Goal: Task Accomplishment & Management: Manage account settings

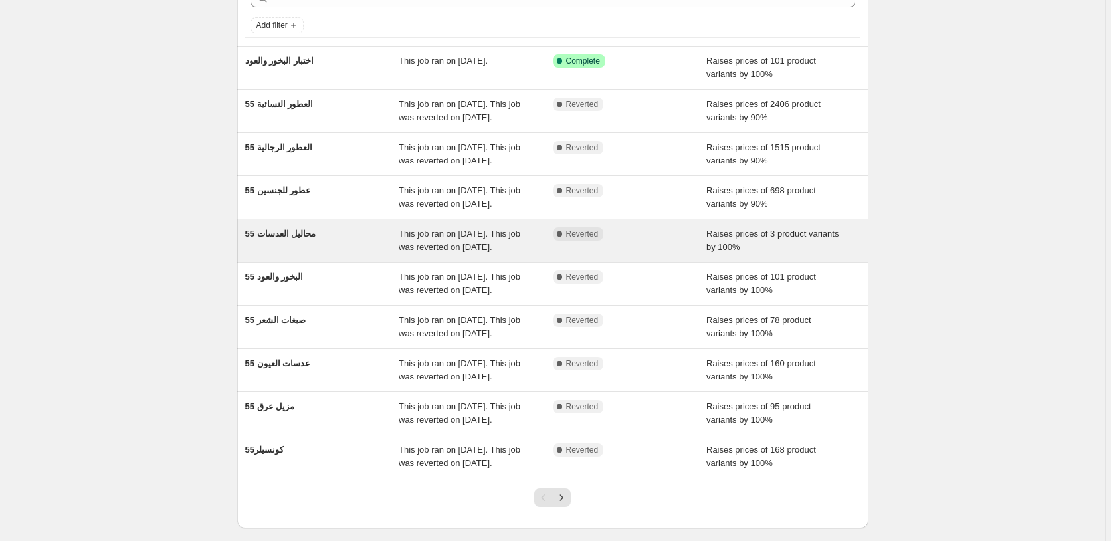
scroll to position [144, 0]
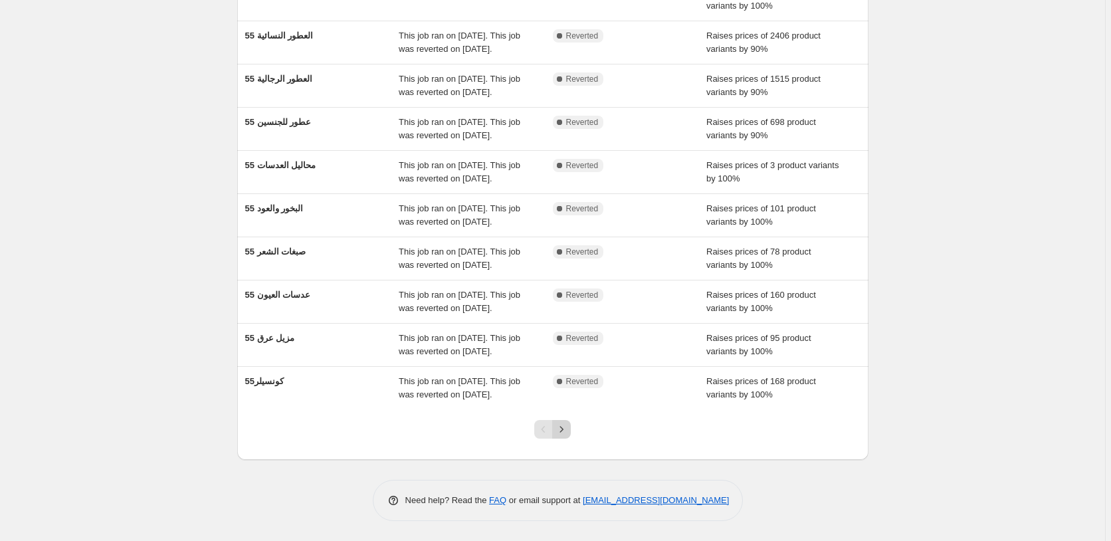
click at [566, 428] on icon "Next" at bounding box center [561, 429] width 13 height 13
click at [567, 428] on icon "Next" at bounding box center [561, 429] width 13 height 13
click at [564, 429] on icon "Next" at bounding box center [561, 429] width 13 height 13
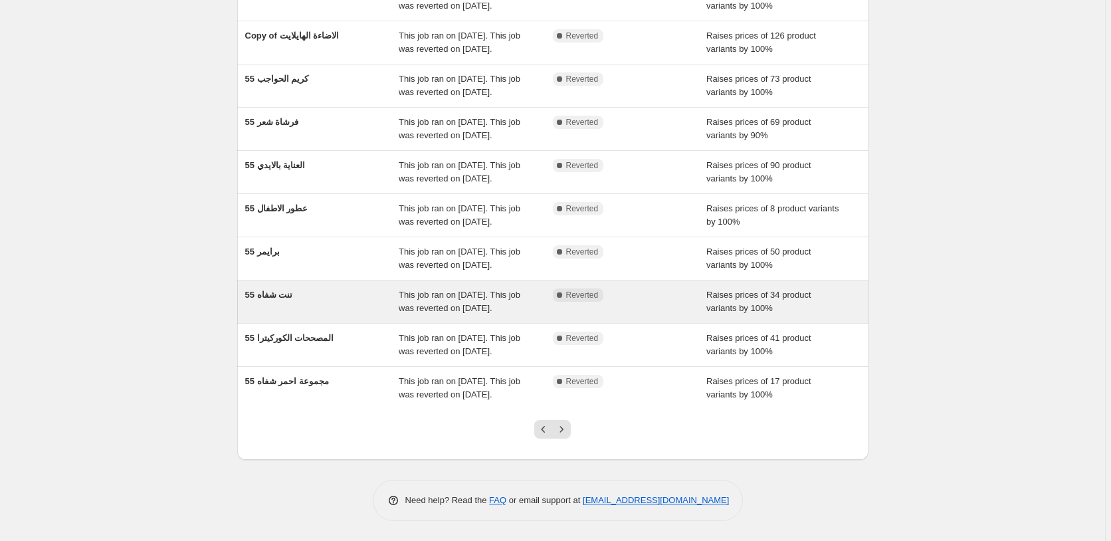
scroll to position [0, 0]
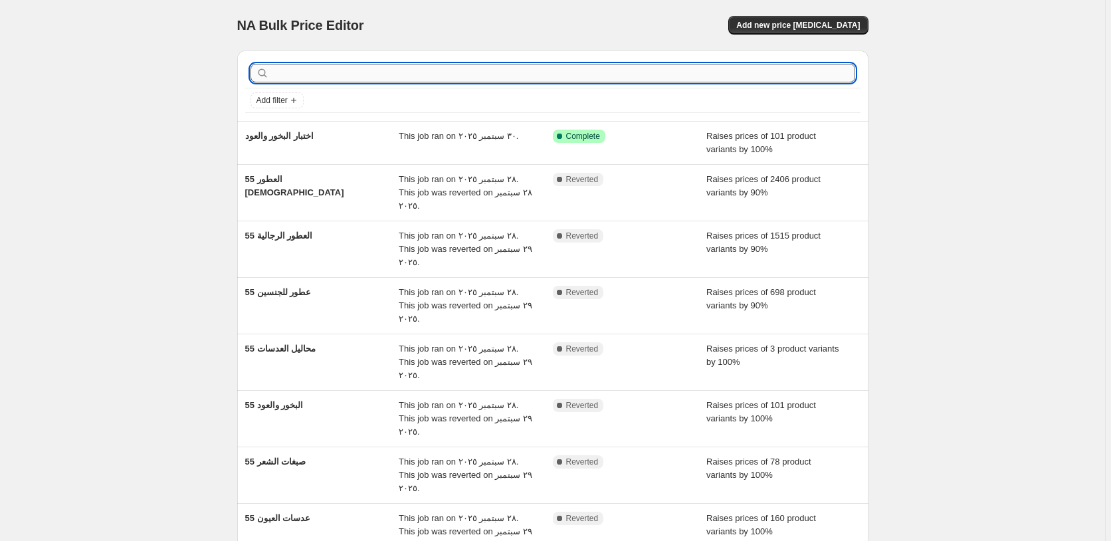
click at [326, 74] on input "text" at bounding box center [563, 73] width 583 height 19
type input "الشعر"
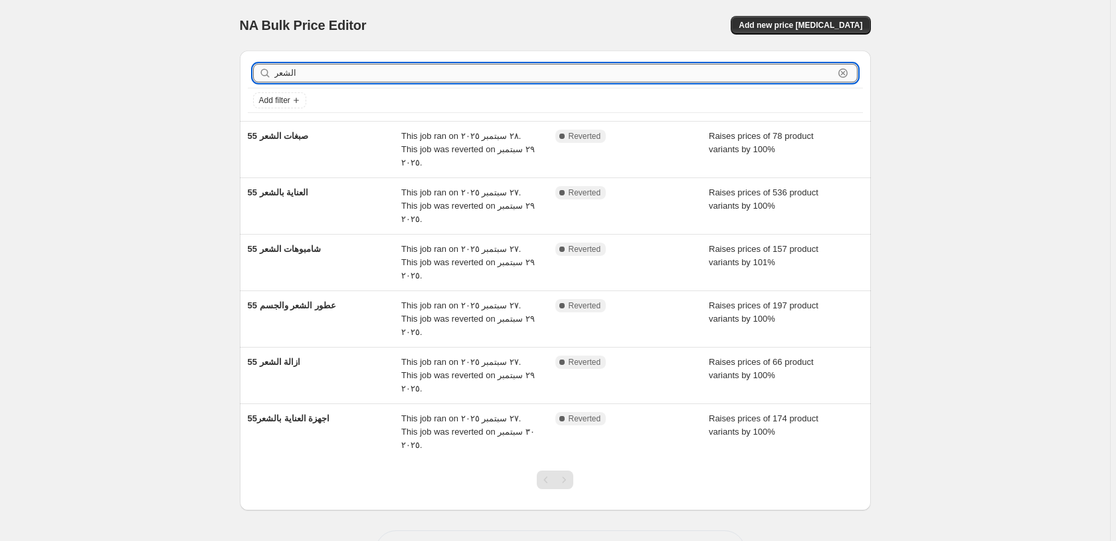
drag, startPoint x: 312, startPoint y: 74, endPoint x: 209, endPoint y: 72, distance: 103.0
click at [274, 72] on input "الشعر" at bounding box center [554, 73] width 560 height 19
type input "الاطف"
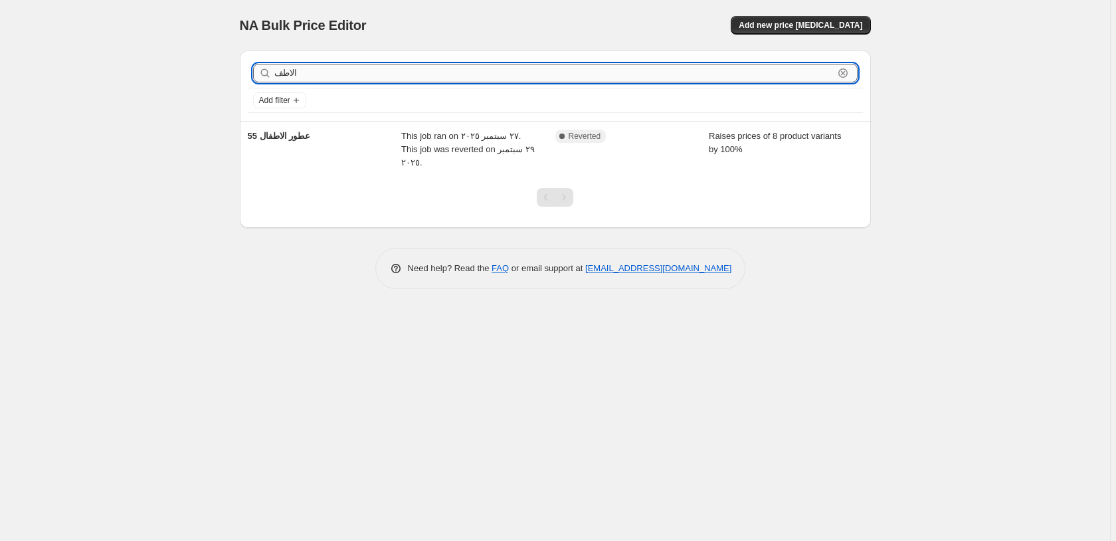
drag, startPoint x: 309, startPoint y: 77, endPoint x: 233, endPoint y: 72, distance: 75.9
click at [274, 72] on input "الاطف" at bounding box center [554, 73] width 560 height 19
type input "الاسا"
drag, startPoint x: 302, startPoint y: 70, endPoint x: 225, endPoint y: 63, distance: 77.4
click at [274, 64] on input "الاسا" at bounding box center [554, 73] width 560 height 19
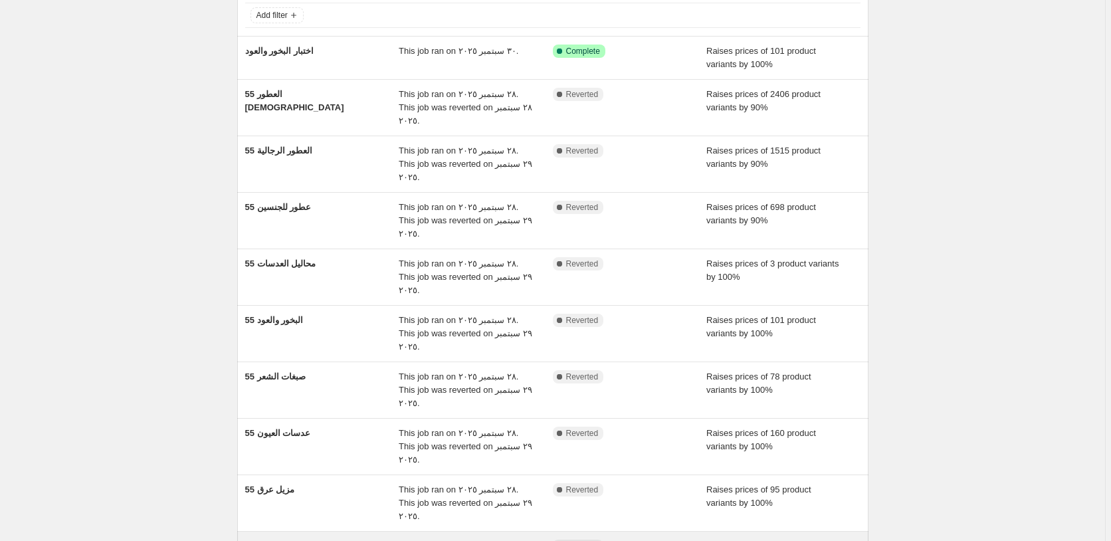
scroll to position [144, 0]
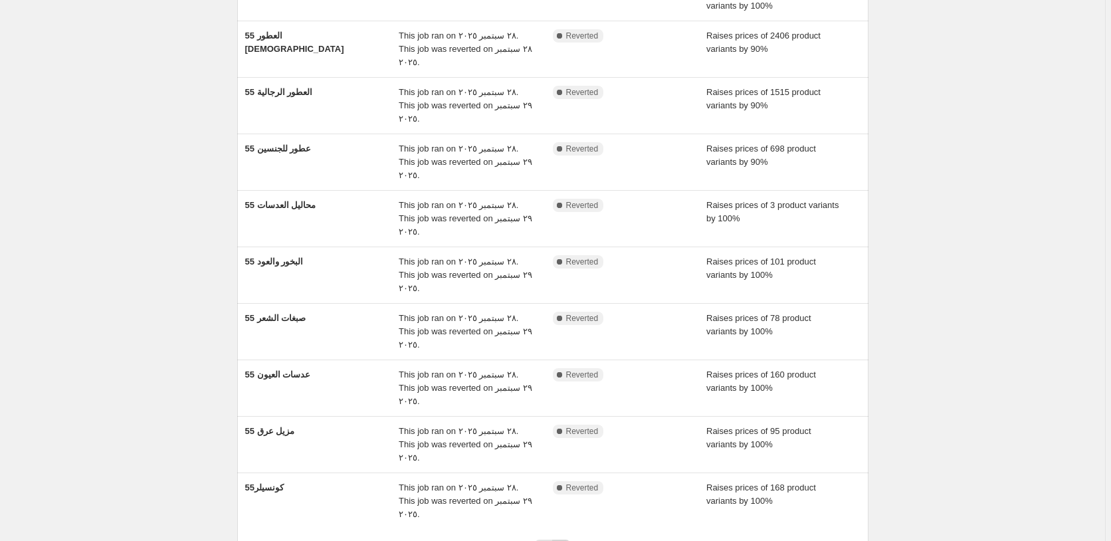
click at [568, 540] on icon "Next" at bounding box center [561, 548] width 13 height 13
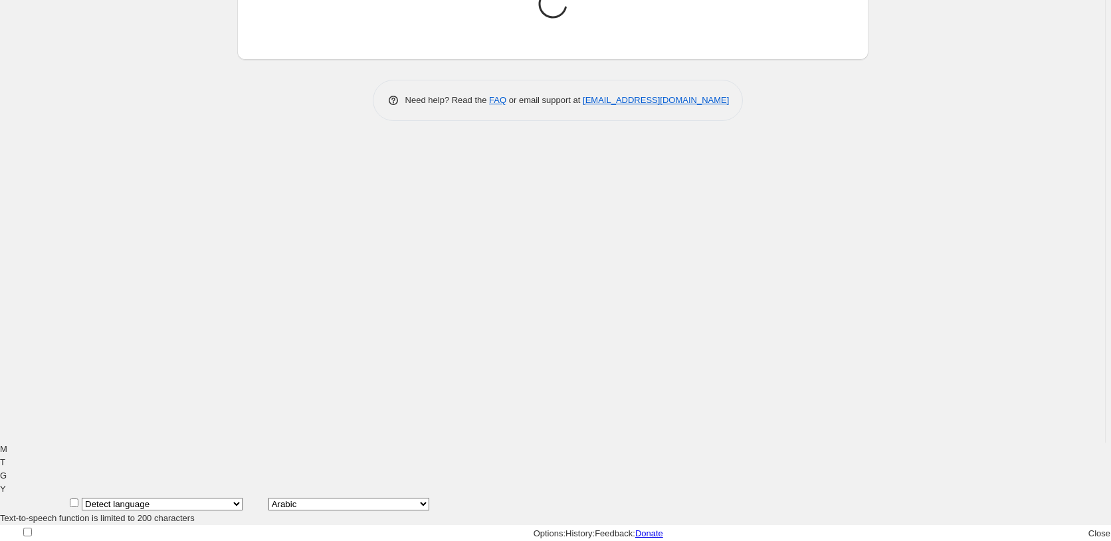
scroll to position [47, 0]
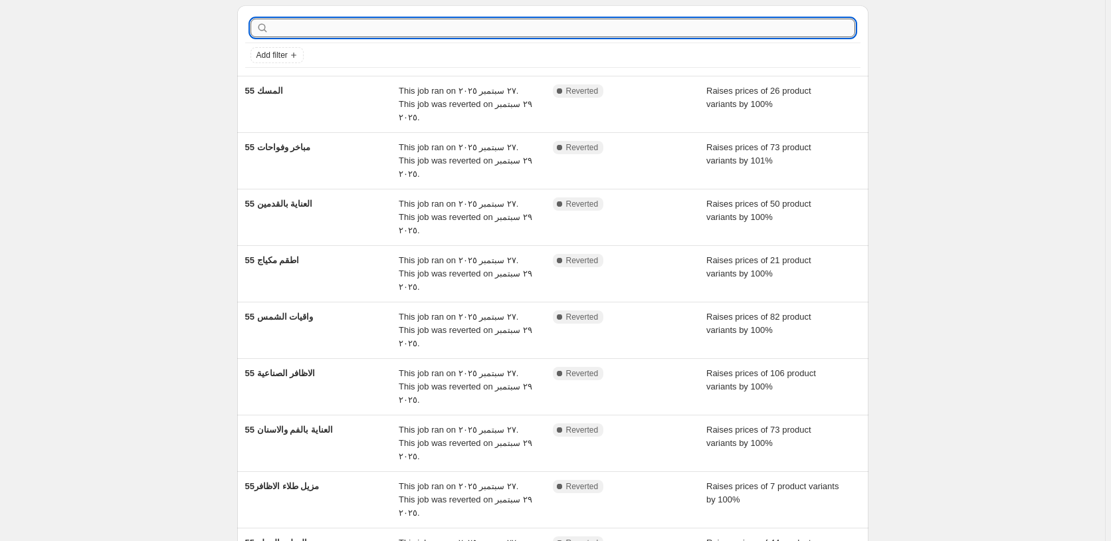
click at [328, 28] on input "text" at bounding box center [563, 28] width 583 height 19
type input "الرج"
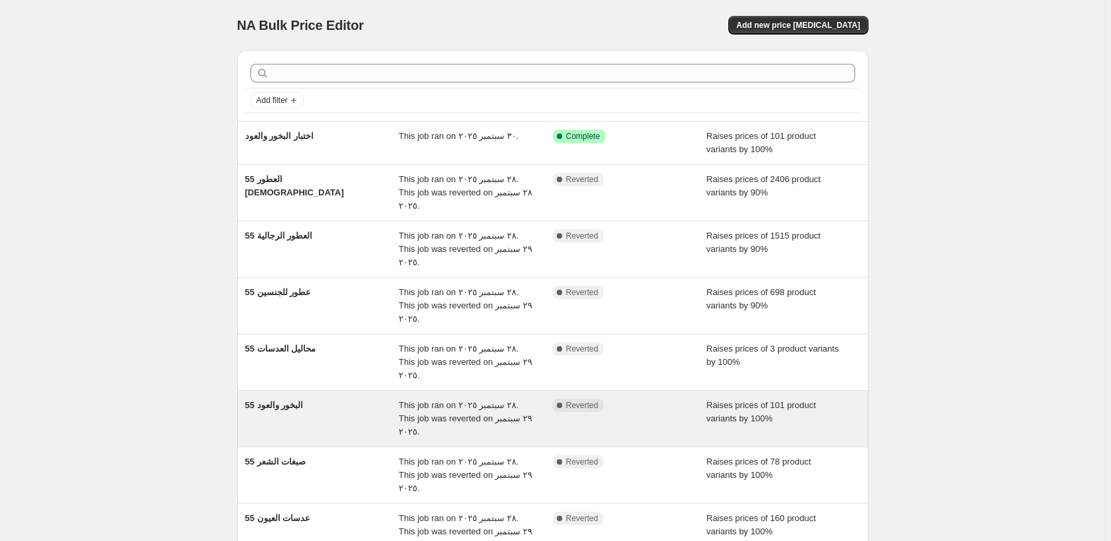
scroll to position [144, 0]
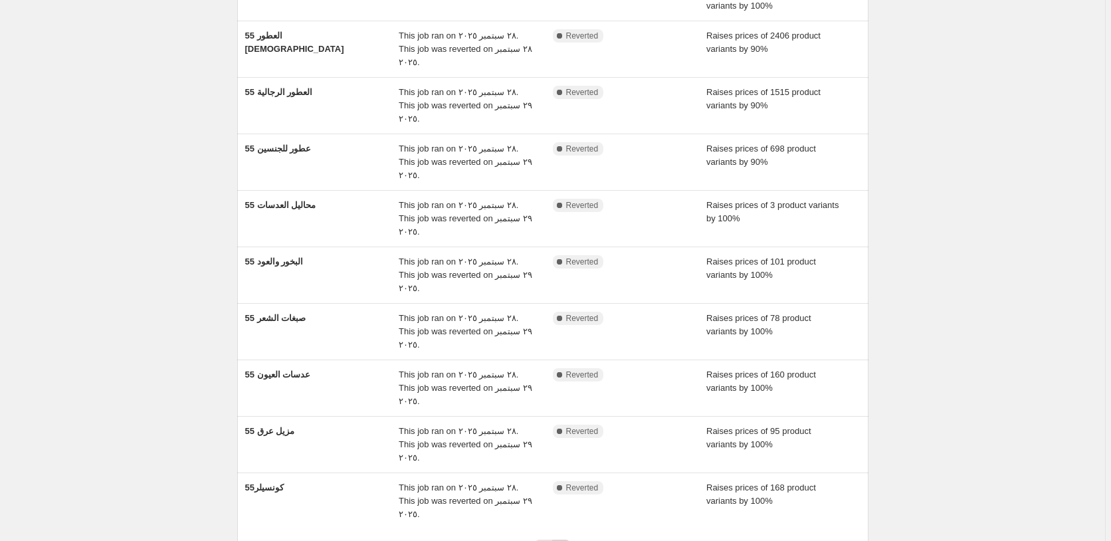
click at [563, 540] on icon "Next" at bounding box center [561, 548] width 13 height 13
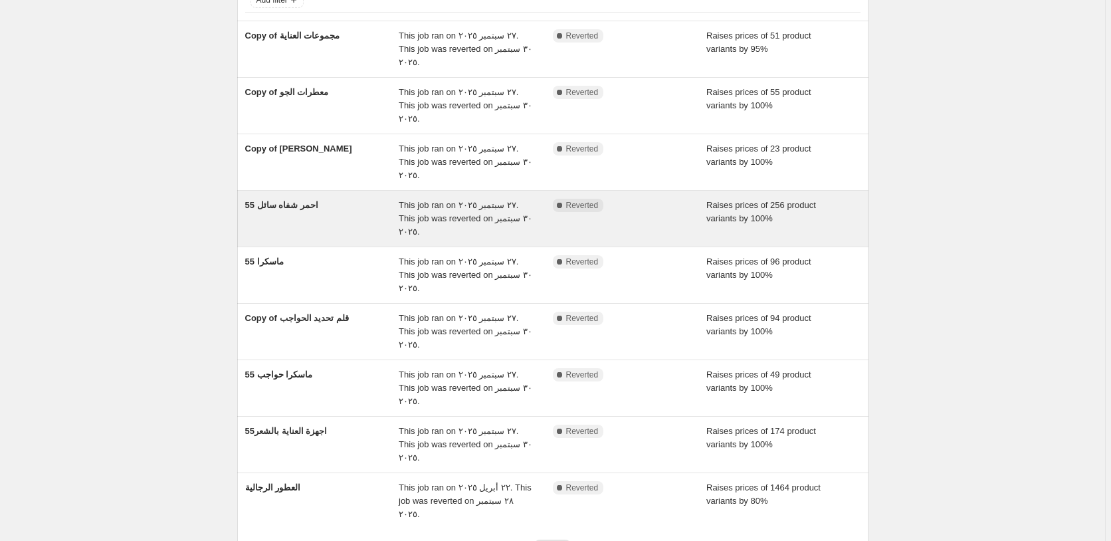
scroll to position [0, 0]
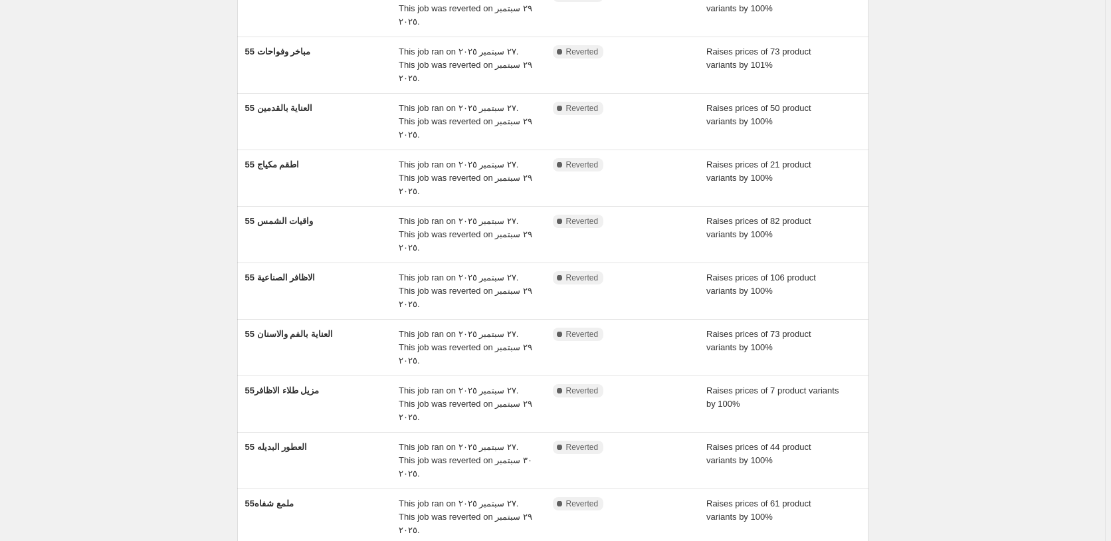
scroll to position [144, 0]
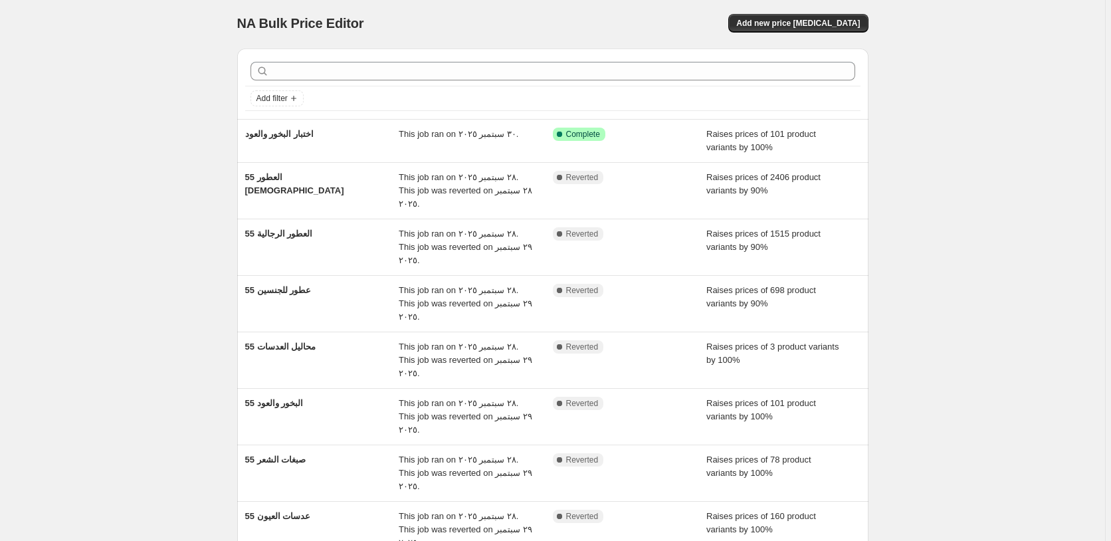
scroll to position [0, 0]
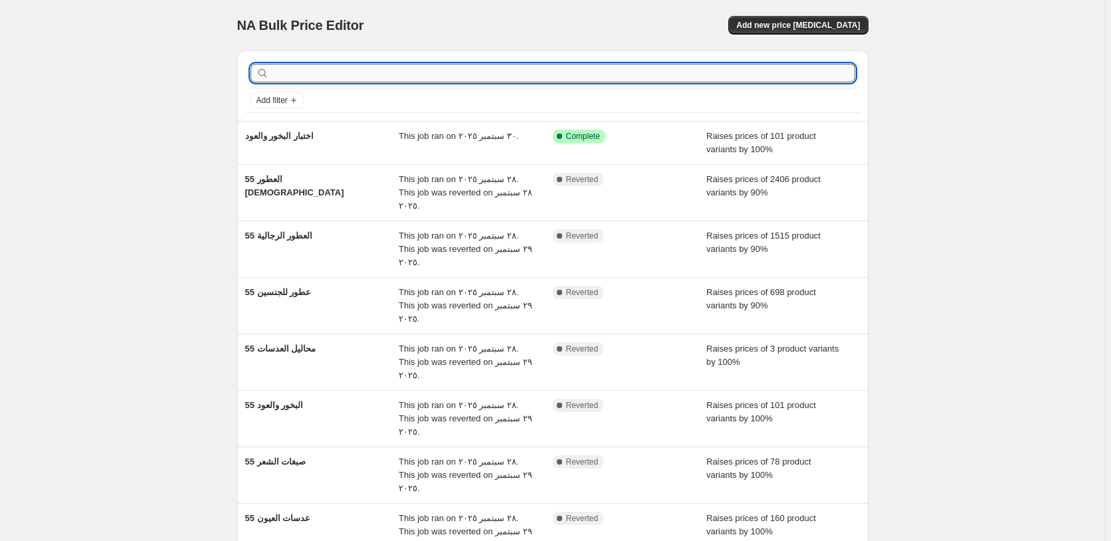
click at [330, 75] on input "text" at bounding box center [563, 73] width 583 height 19
type input "البخ"
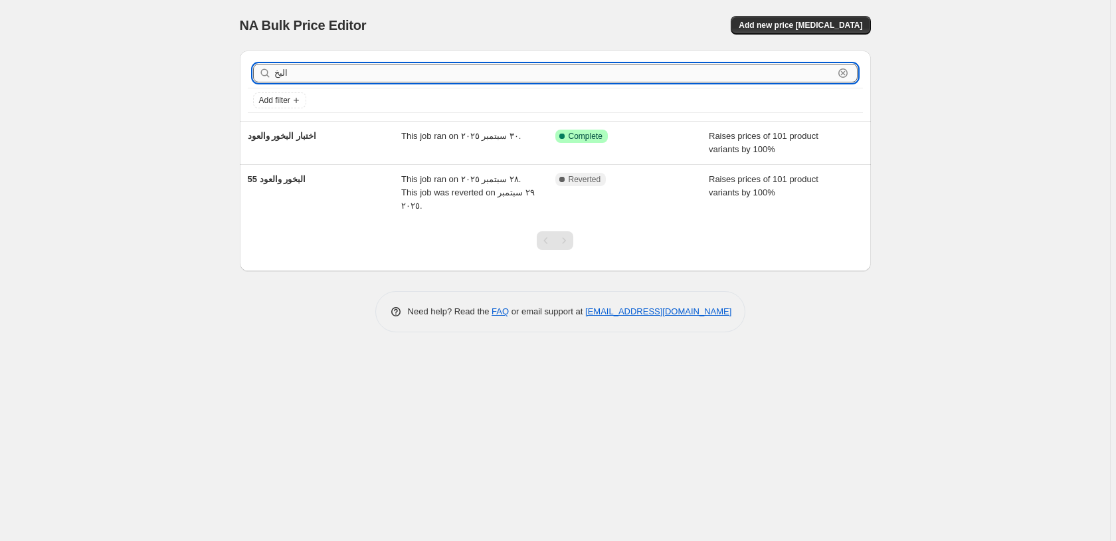
drag, startPoint x: 295, startPoint y: 72, endPoint x: 261, endPoint y: 72, distance: 34.6
click at [274, 72] on input "البخ" at bounding box center [554, 73] width 560 height 19
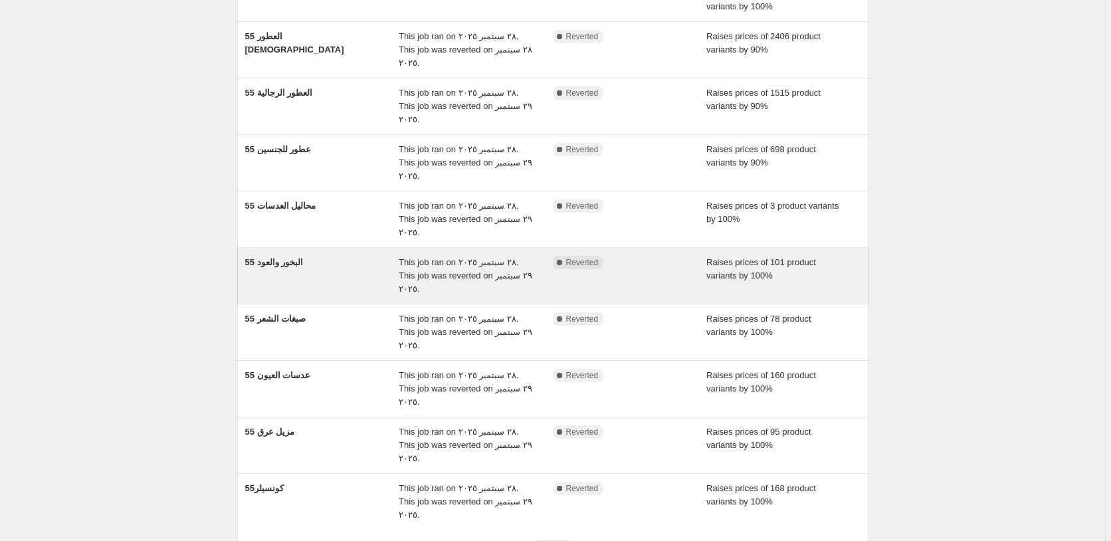
scroll to position [144, 0]
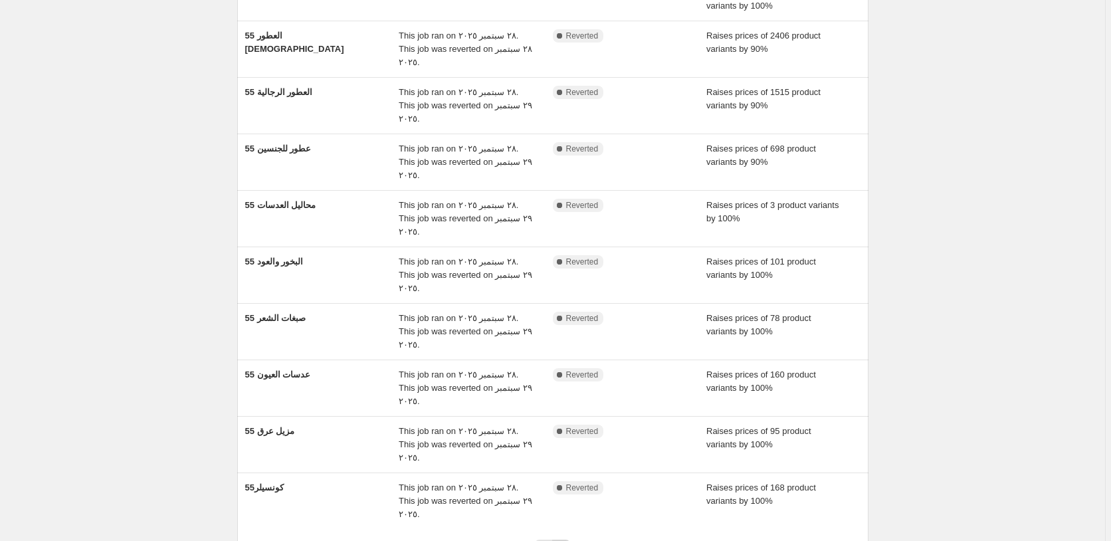
click at [567, 540] on icon "Next" at bounding box center [561, 548] width 13 height 13
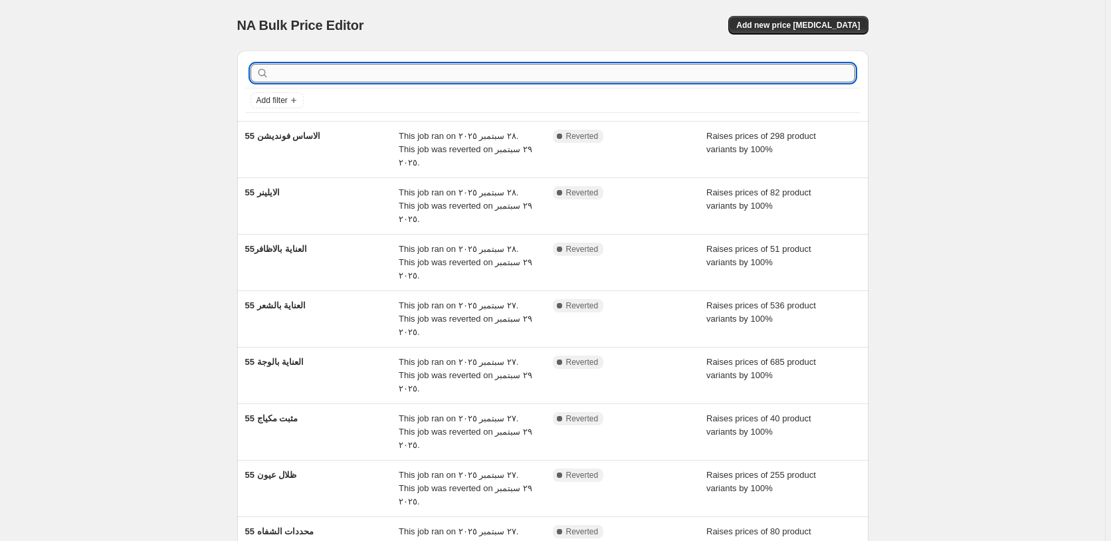
click at [307, 69] on input "text" at bounding box center [563, 73] width 583 height 19
type input "العن"
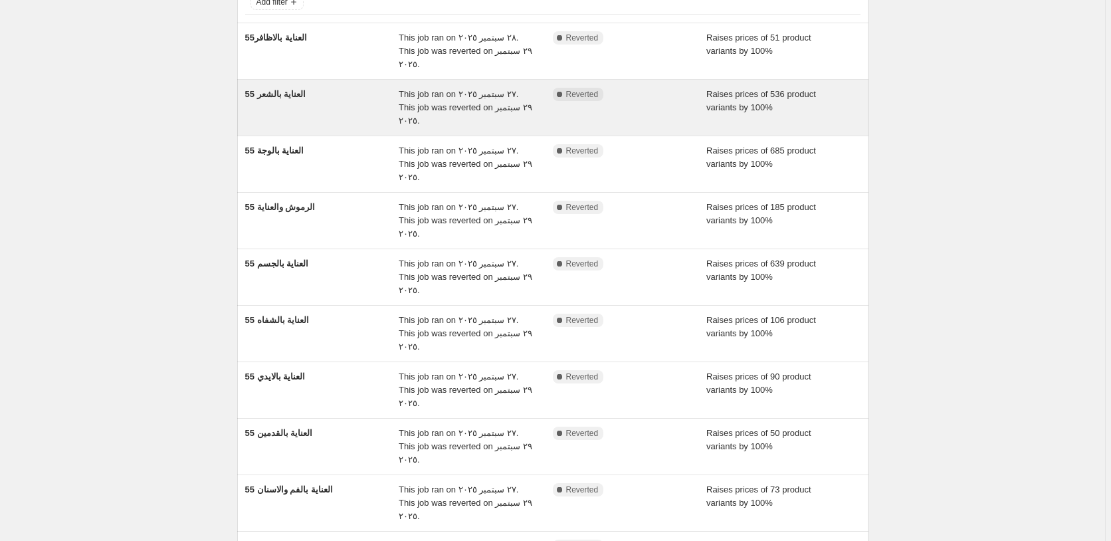
scroll to position [144, 0]
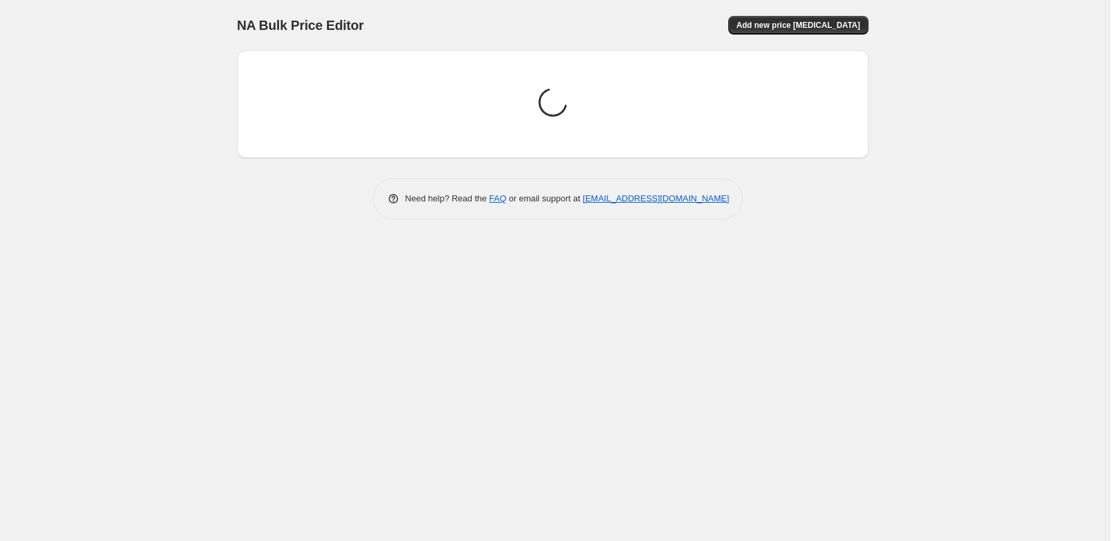
scroll to position [0, 0]
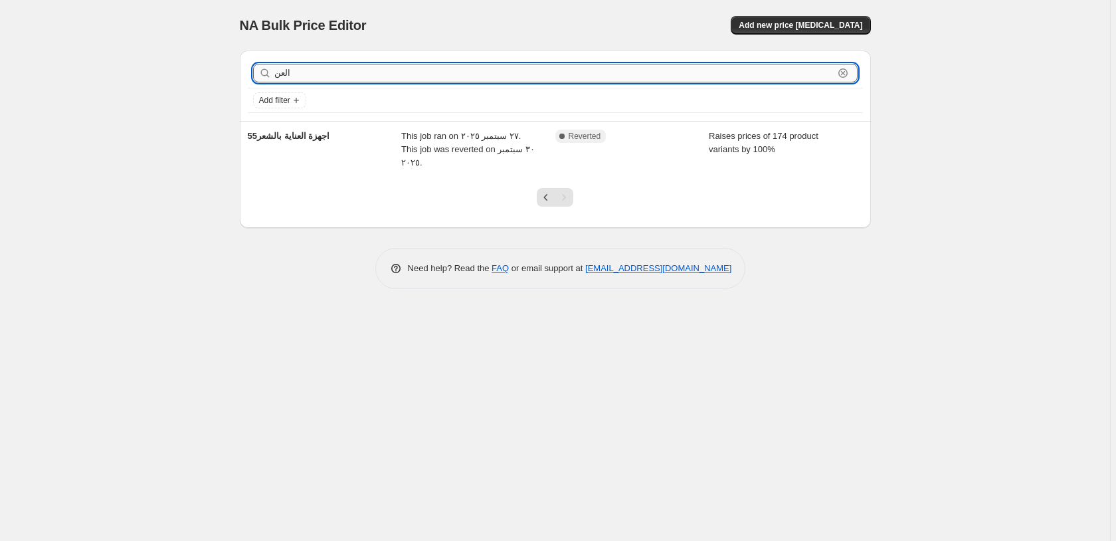
drag, startPoint x: 314, startPoint y: 76, endPoint x: 255, endPoint y: 80, distance: 58.6
click at [274, 80] on input "العن" at bounding box center [554, 73] width 560 height 19
type input "اجهزة"
drag, startPoint x: 305, startPoint y: 72, endPoint x: 238, endPoint y: 67, distance: 67.3
click at [274, 67] on input "اجهزة" at bounding box center [554, 73] width 560 height 19
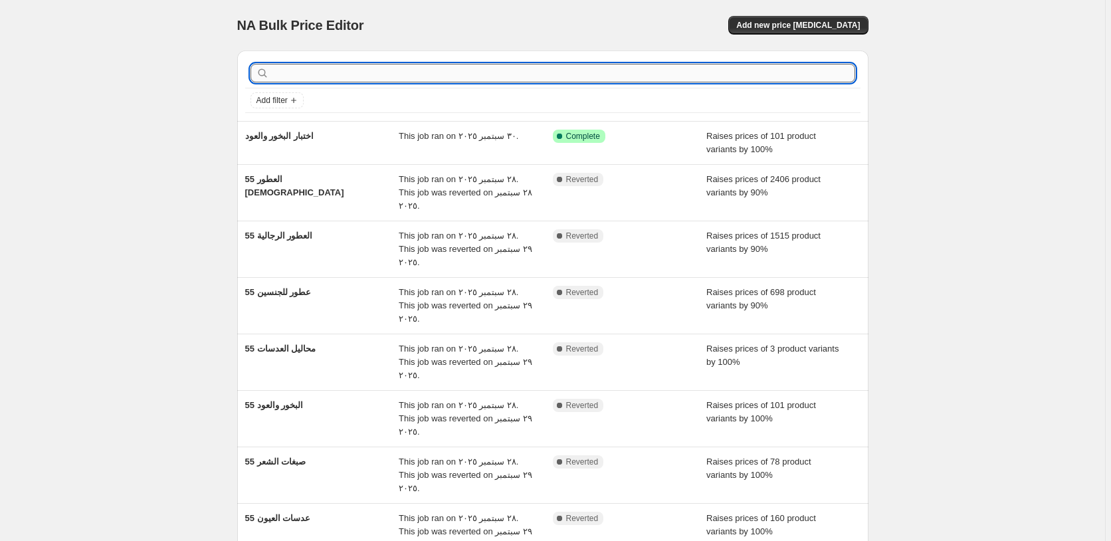
click at [284, 74] on input "text" at bounding box center [563, 73] width 583 height 19
type input "الب"
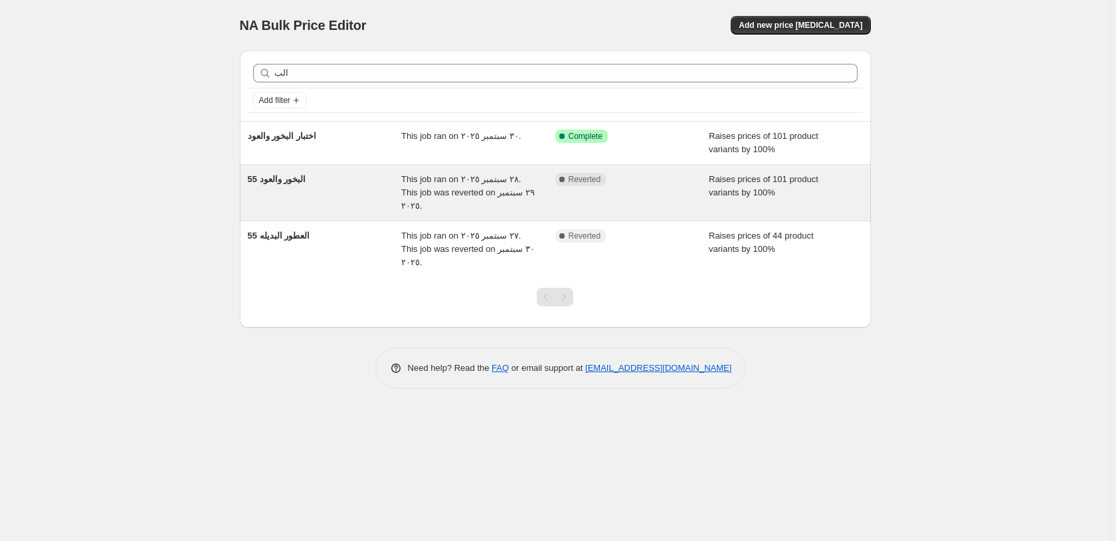
click at [673, 187] on div "Complete Reverted" at bounding box center [633, 193] width 154 height 40
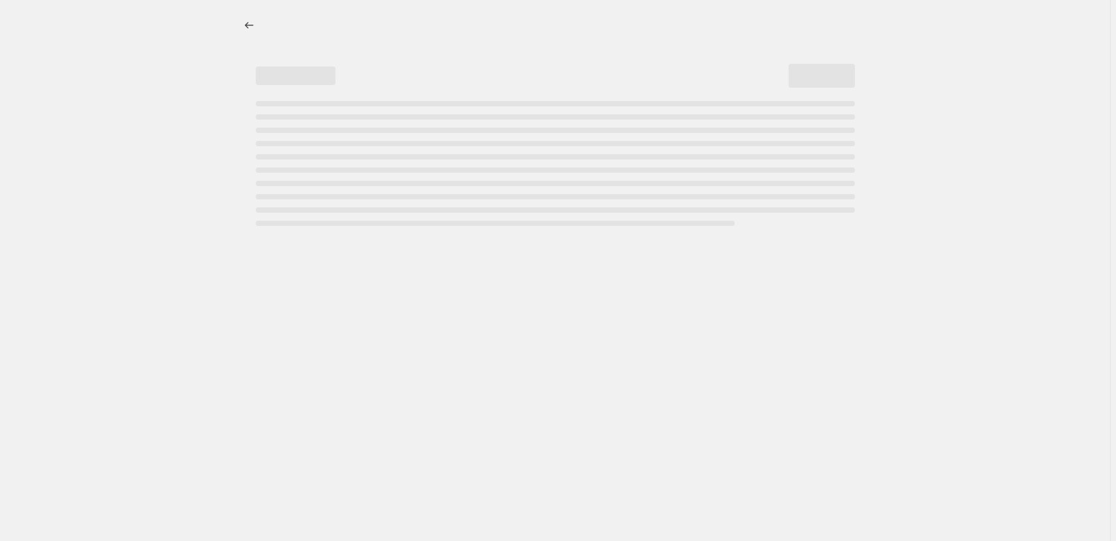
select select "percentage"
select select "pp"
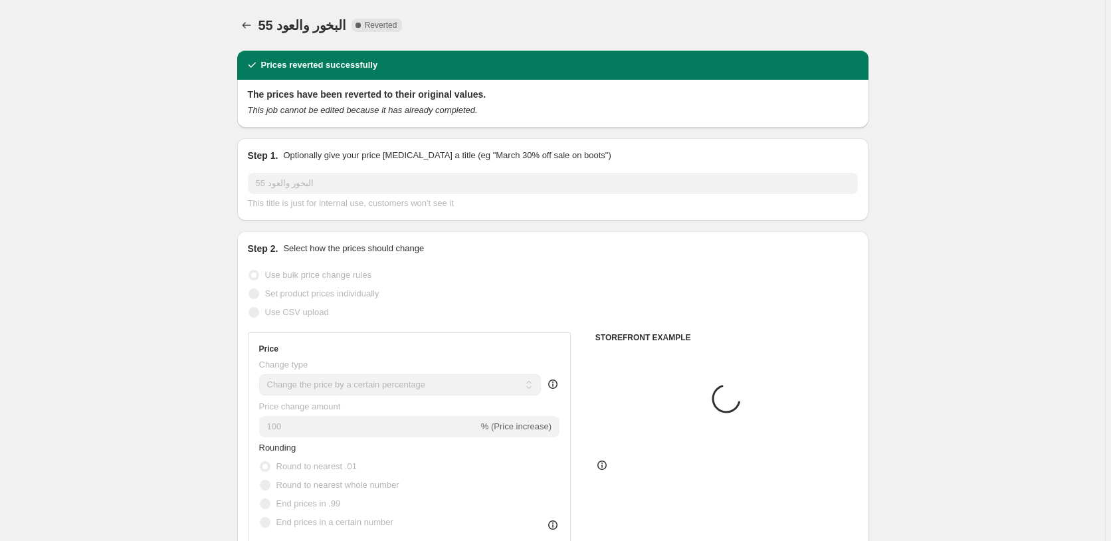
select select "collection"
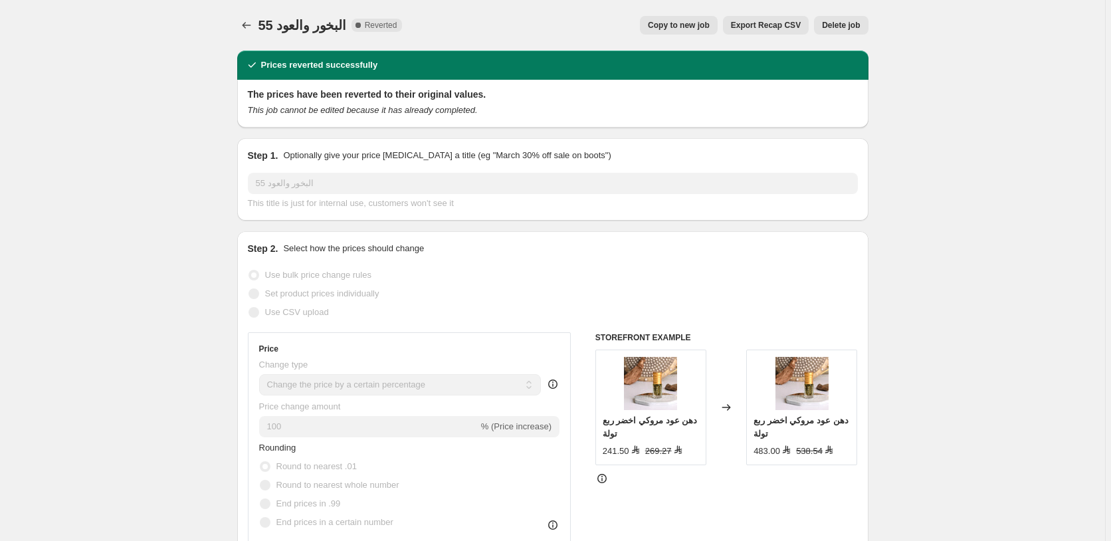
click at [847, 26] on span "Delete job" at bounding box center [841, 25] width 38 height 11
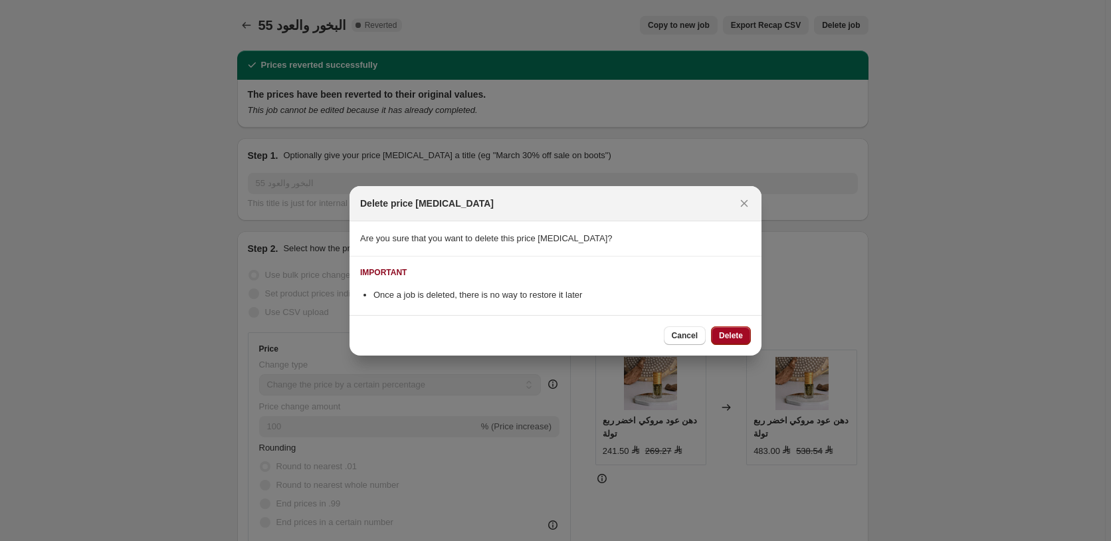
click at [738, 333] on span "Delete" at bounding box center [731, 335] width 24 height 11
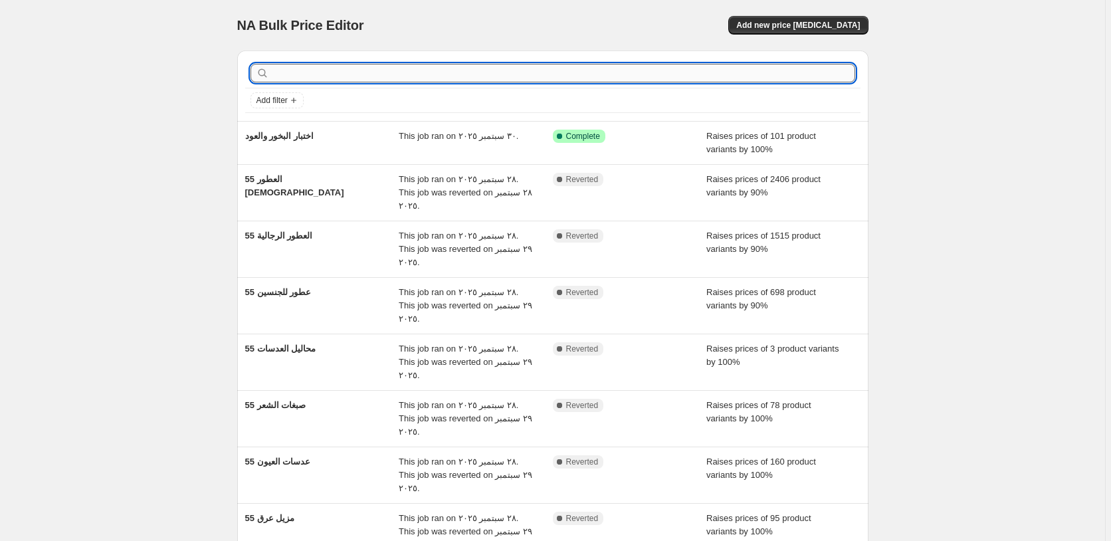
click at [341, 74] on input "text" at bounding box center [563, 73] width 583 height 19
type input "النسا"
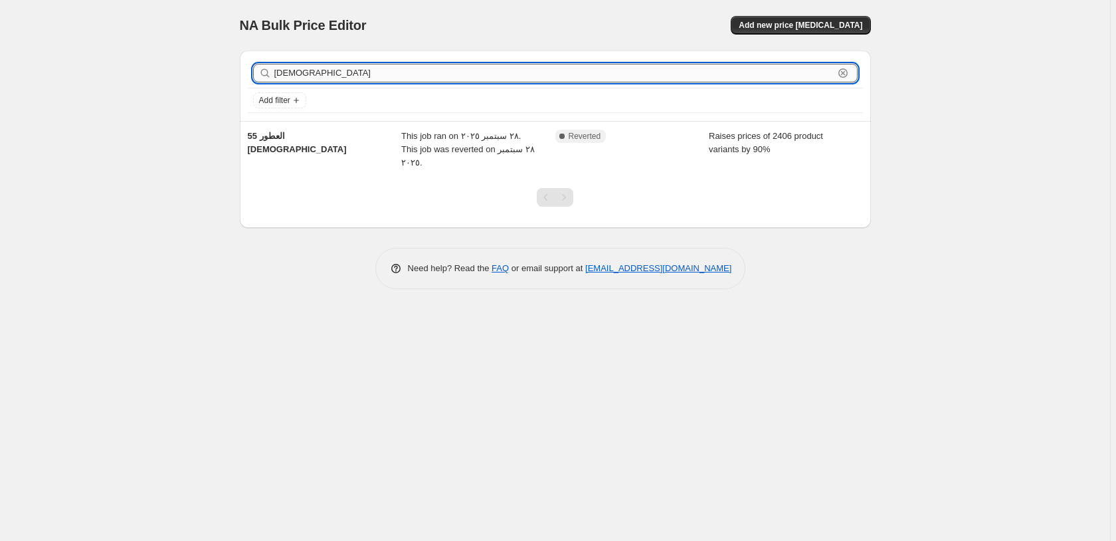
drag, startPoint x: 298, startPoint y: 70, endPoint x: 250, endPoint y: 72, distance: 48.6
click at [274, 72] on input "النسا" at bounding box center [554, 73] width 560 height 19
type input "الرج"
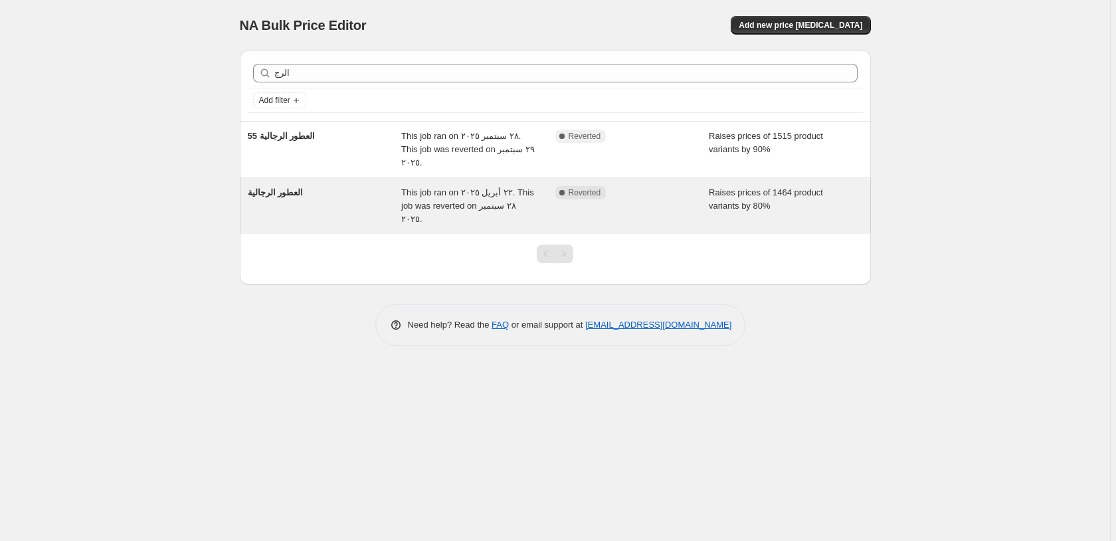
click at [670, 187] on div "Complete Reverted" at bounding box center [633, 206] width 154 height 40
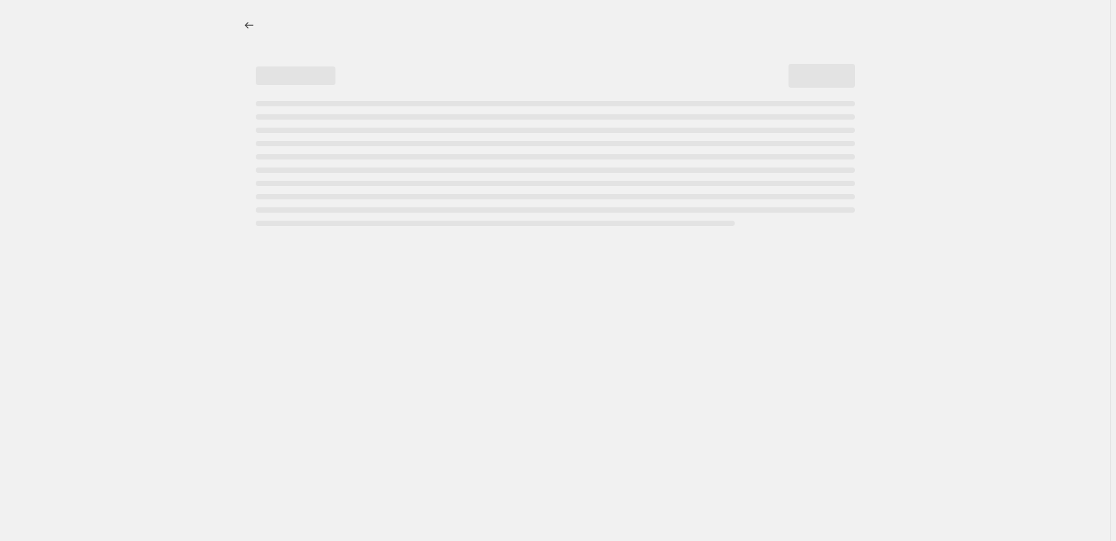
select select "percentage"
select select "pp"
select select "collection"
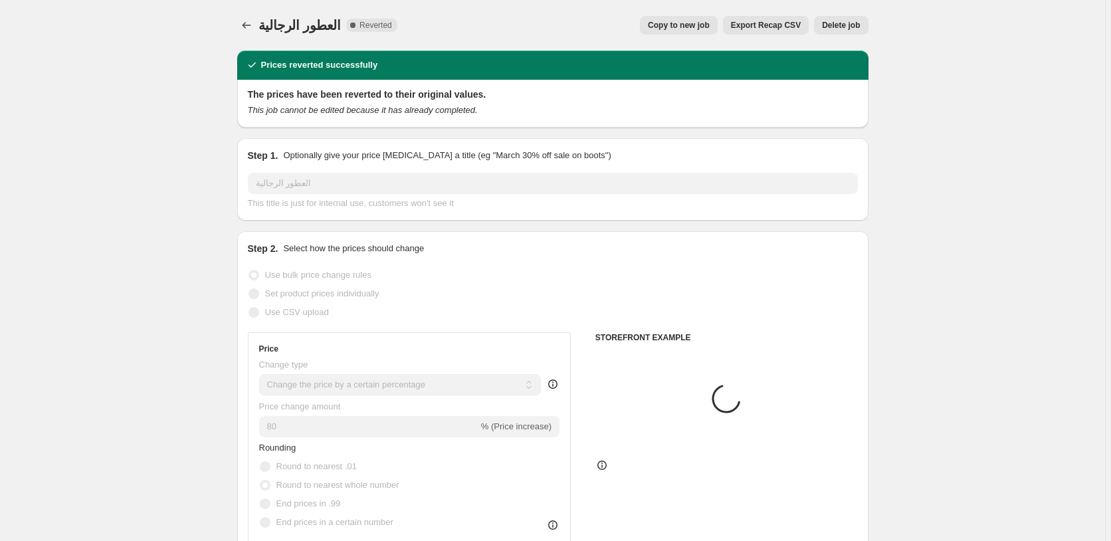
click at [846, 26] on span "Delete job" at bounding box center [841, 25] width 38 height 11
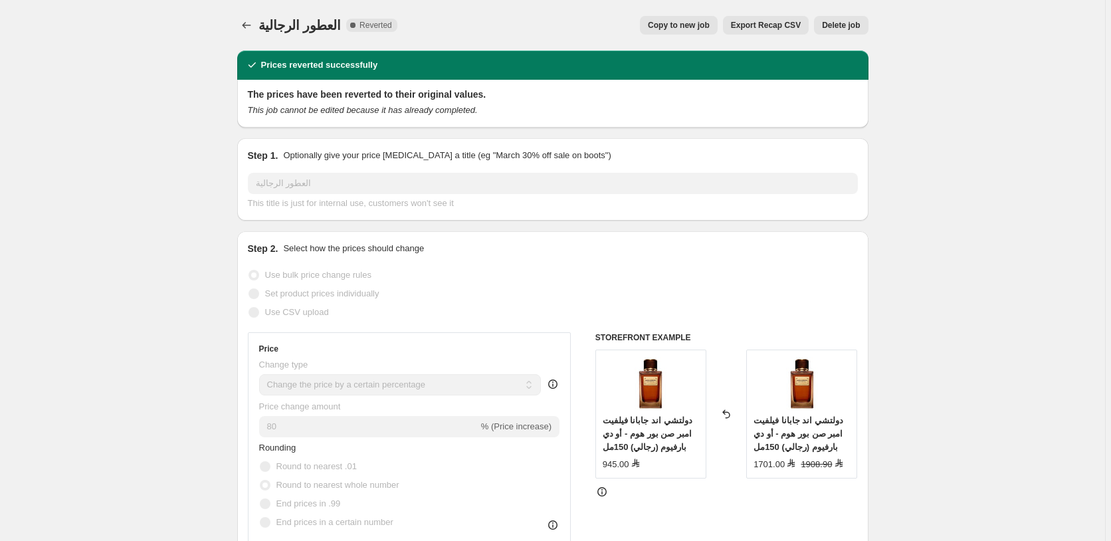
click at [849, 23] on span "Delete job" at bounding box center [841, 25] width 38 height 11
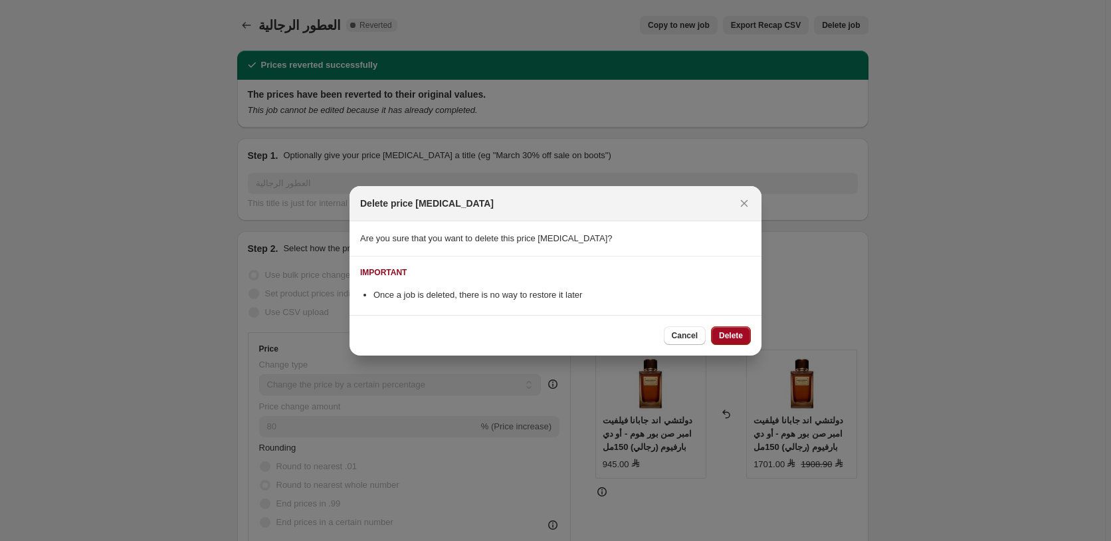
click at [740, 333] on span "Delete" at bounding box center [731, 335] width 24 height 11
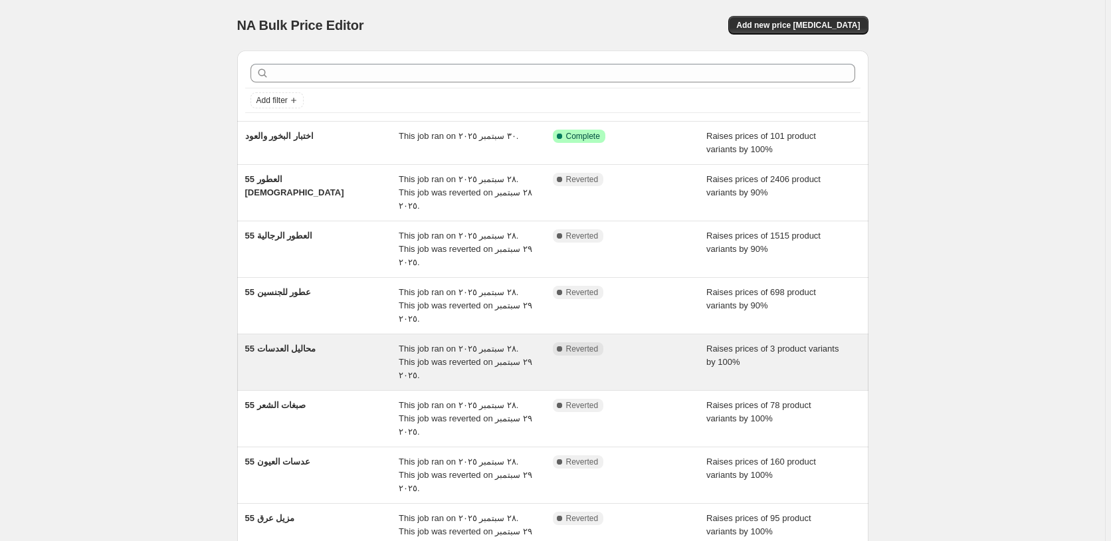
scroll to position [144, 0]
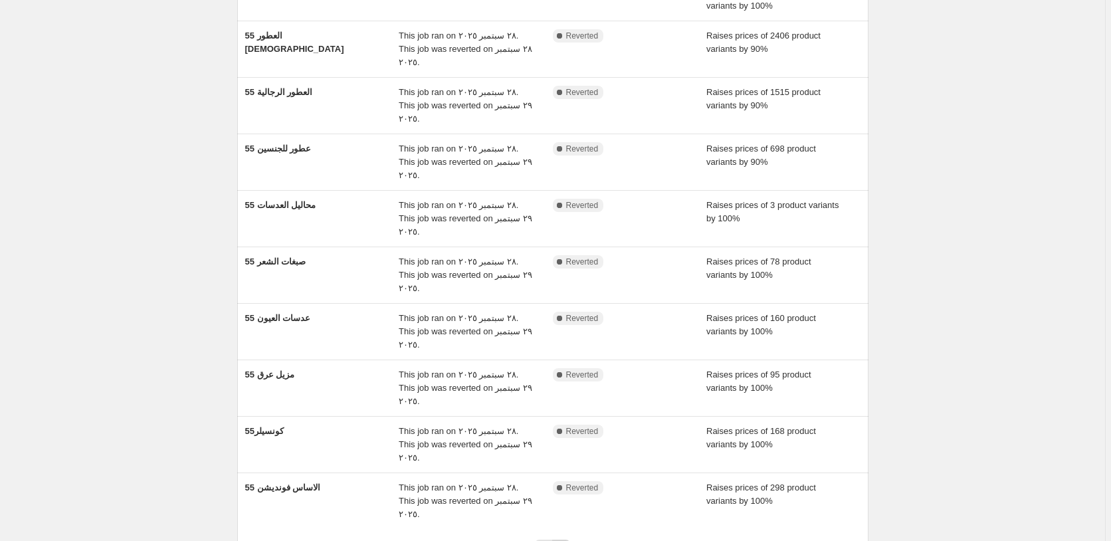
click at [568, 540] on icon "Next" at bounding box center [561, 548] width 13 height 13
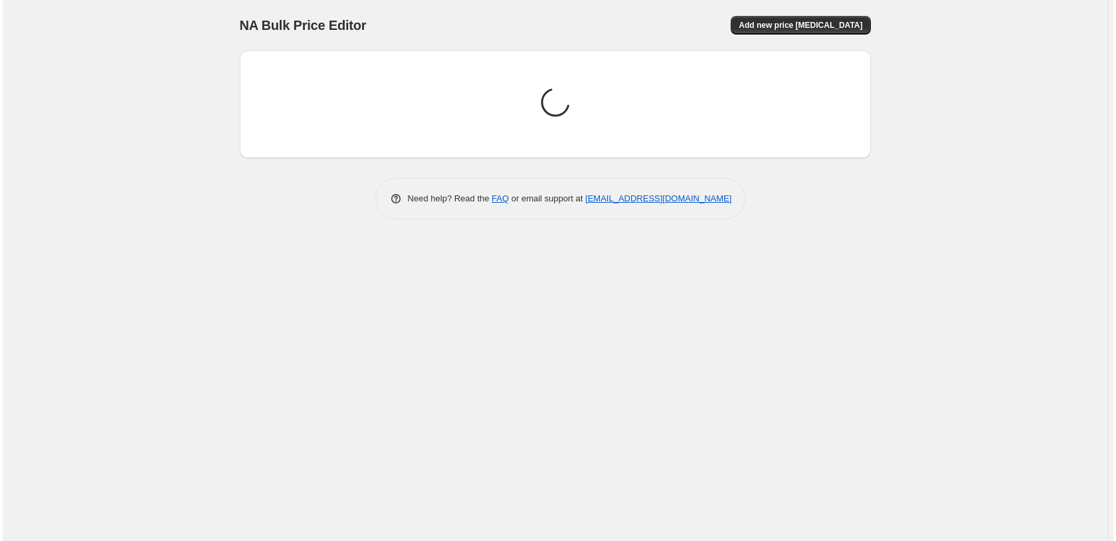
scroll to position [0, 0]
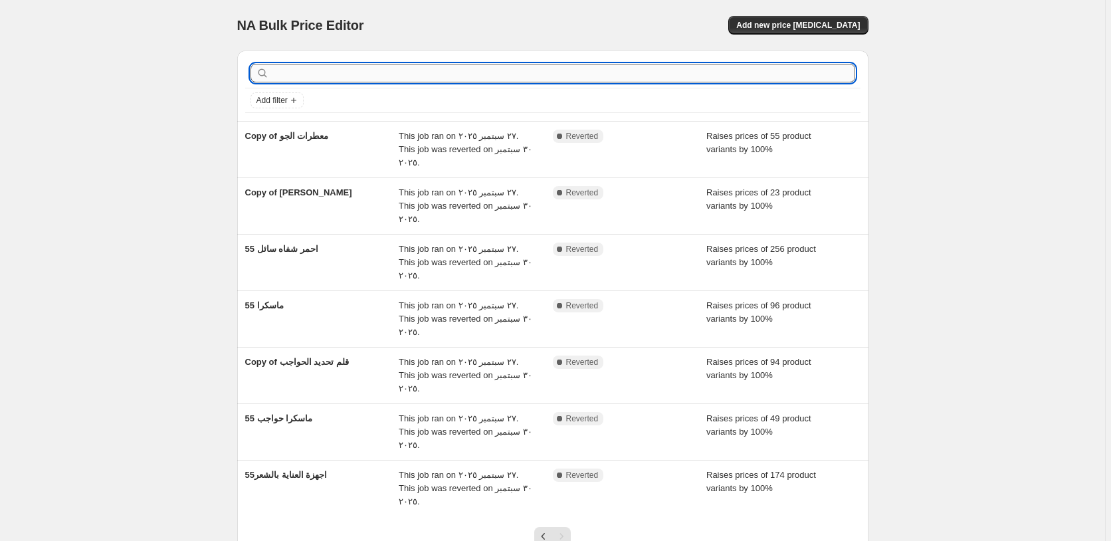
click at [332, 79] on input "text" at bounding box center [563, 73] width 583 height 19
type input "معطرات"
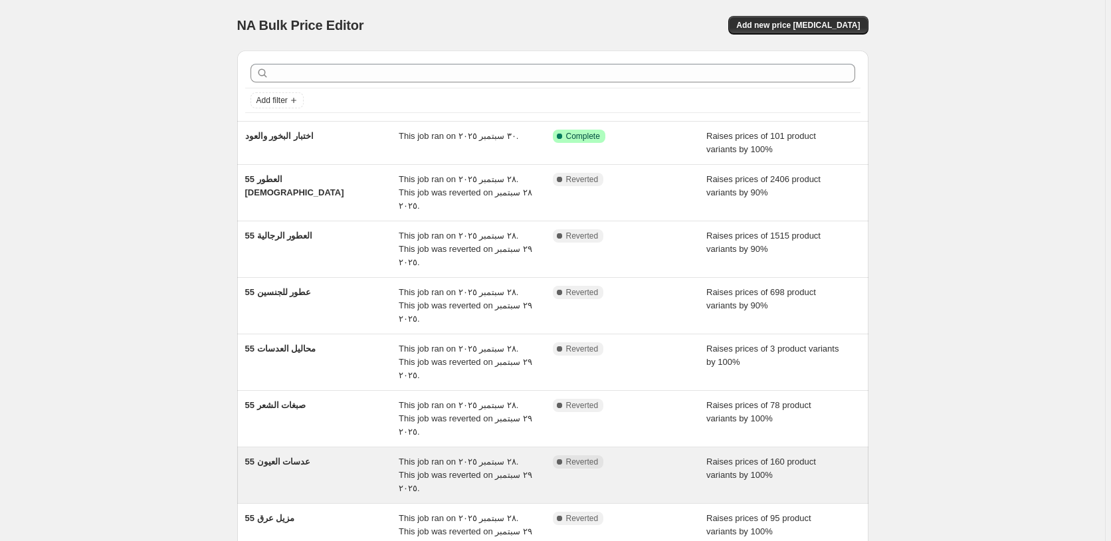
scroll to position [144, 0]
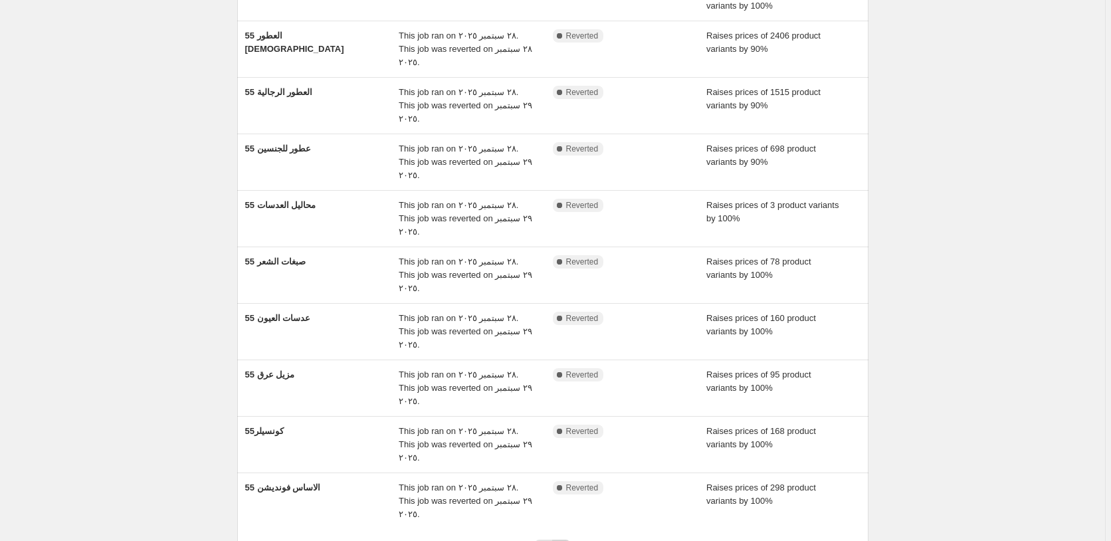
click at [568, 540] on icon "Next" at bounding box center [561, 548] width 13 height 13
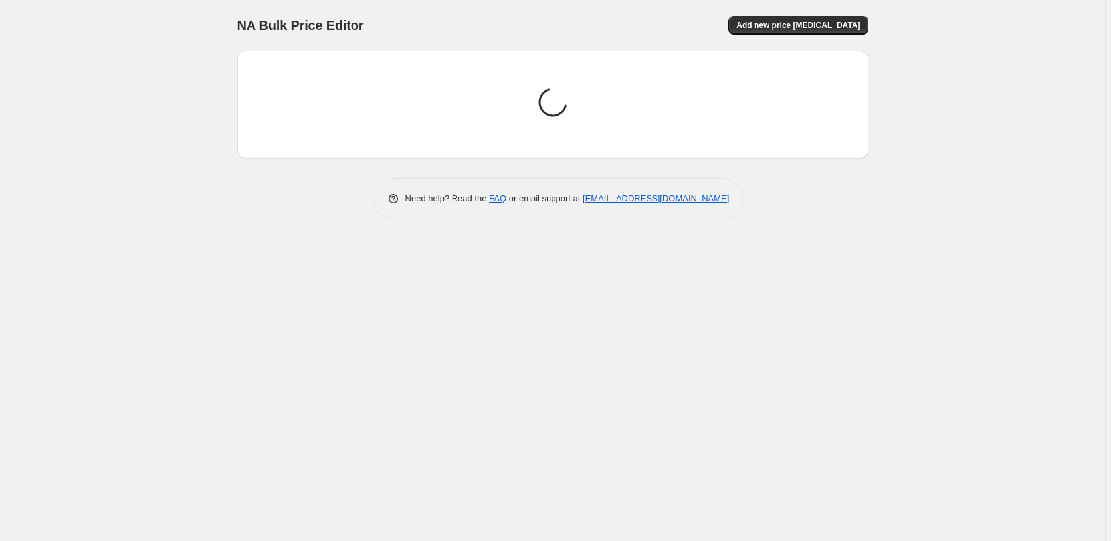
scroll to position [0, 0]
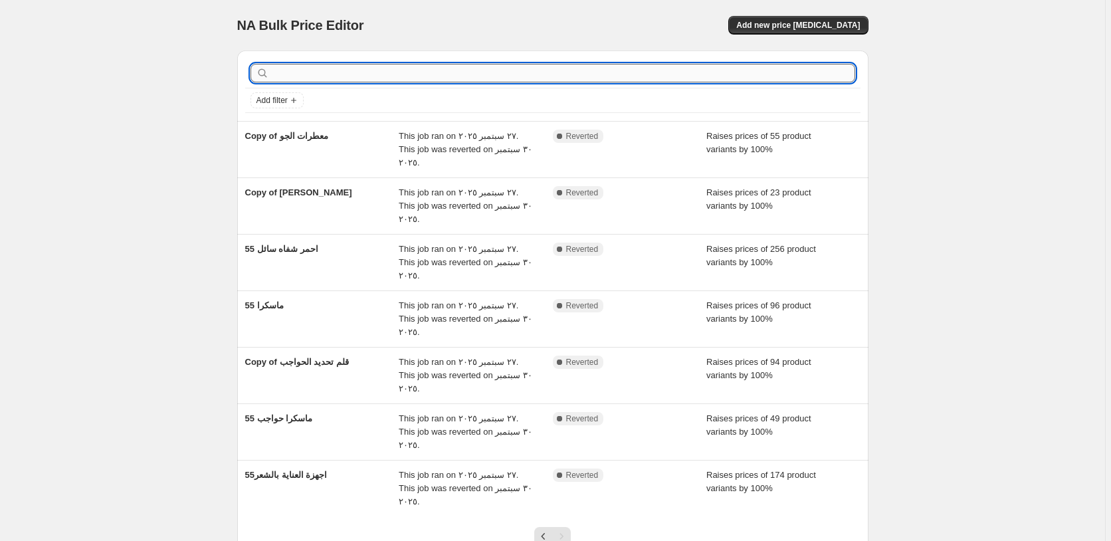
click at [349, 72] on input "text" at bounding box center [563, 73] width 583 height 19
type input "التسمي"
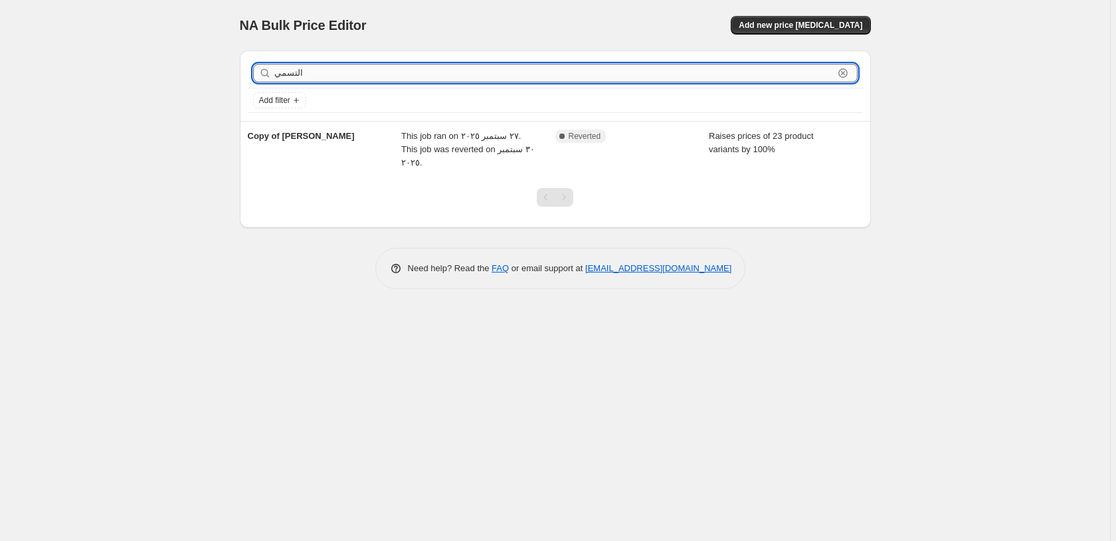
drag, startPoint x: 316, startPoint y: 70, endPoint x: 232, endPoint y: 79, distance: 84.2
click at [274, 79] on input "التسمي" at bounding box center [554, 73] width 560 height 19
type input "ت"
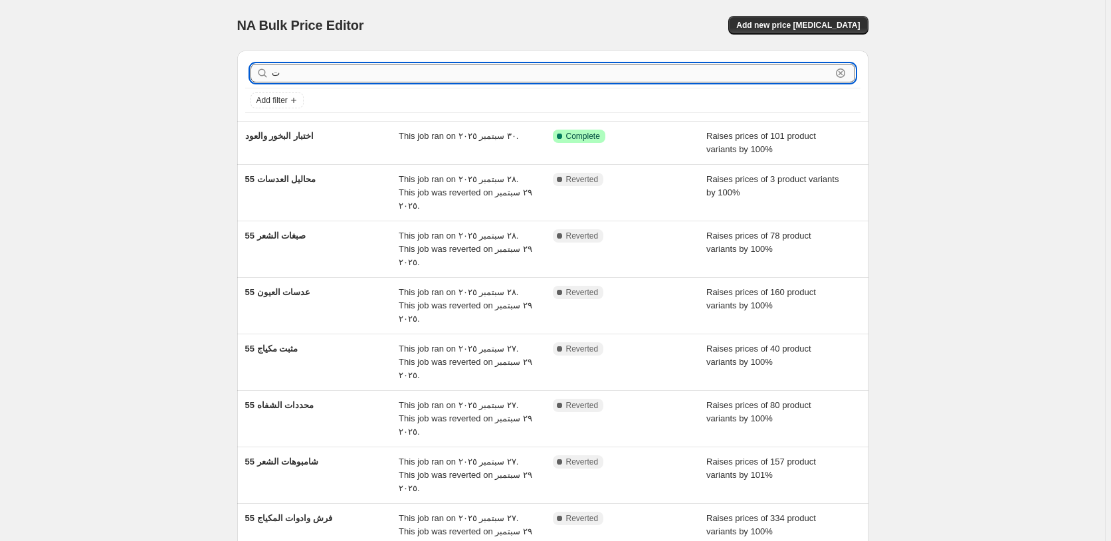
drag, startPoint x: 290, startPoint y: 72, endPoint x: 268, endPoint y: 72, distance: 22.6
click at [272, 72] on input "ت" at bounding box center [552, 73] width 560 height 19
type input "تحد"
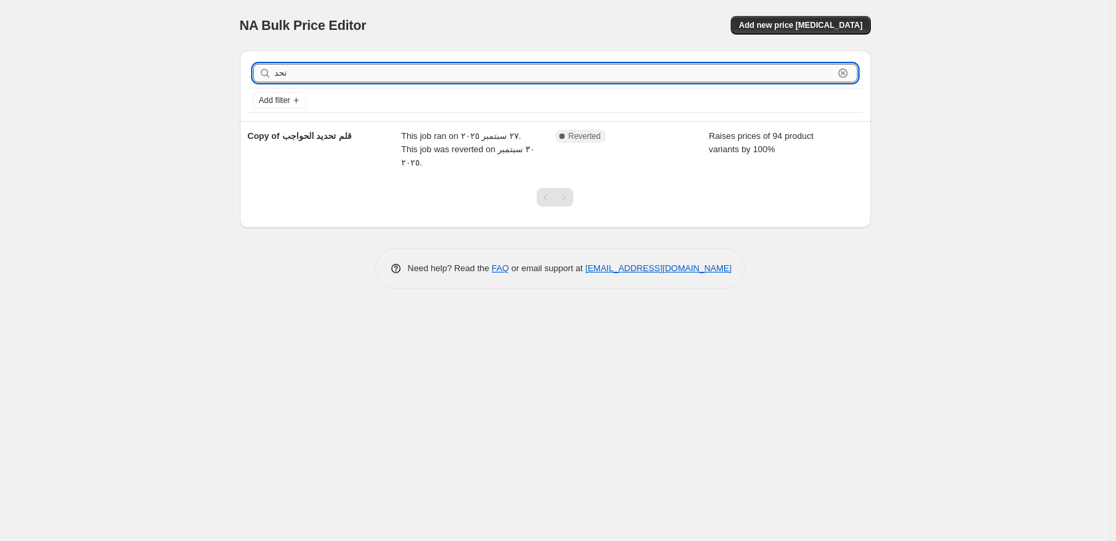
drag, startPoint x: 294, startPoint y: 74, endPoint x: 260, endPoint y: 74, distance: 34.6
click at [274, 74] on input "تحد" at bounding box center [554, 73] width 560 height 19
type input "مجم"
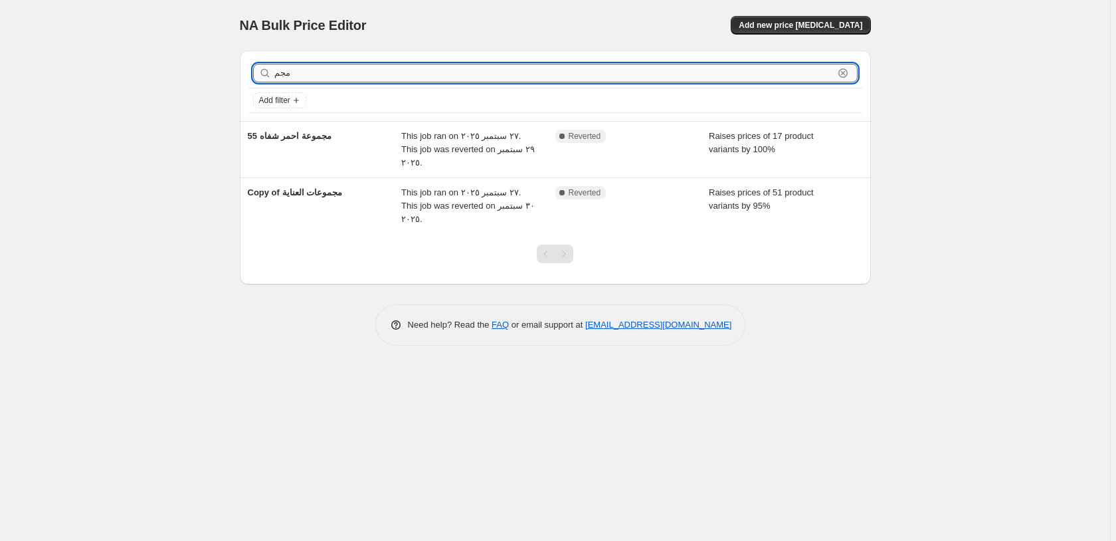
drag, startPoint x: 310, startPoint y: 77, endPoint x: 233, endPoint y: 87, distance: 77.7
click at [274, 82] on input "مجم" at bounding box center [554, 73] width 560 height 19
